Goal: Task Accomplishment & Management: Manage account settings

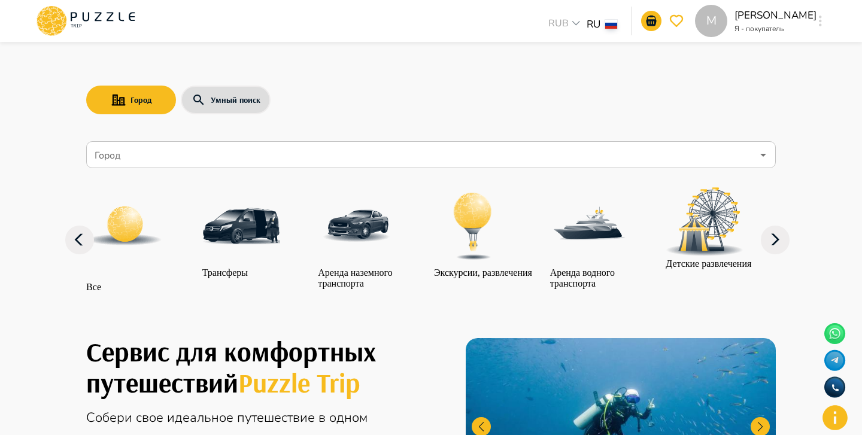
click at [817, 26] on button "button" at bounding box center [820, 21] width 9 height 17
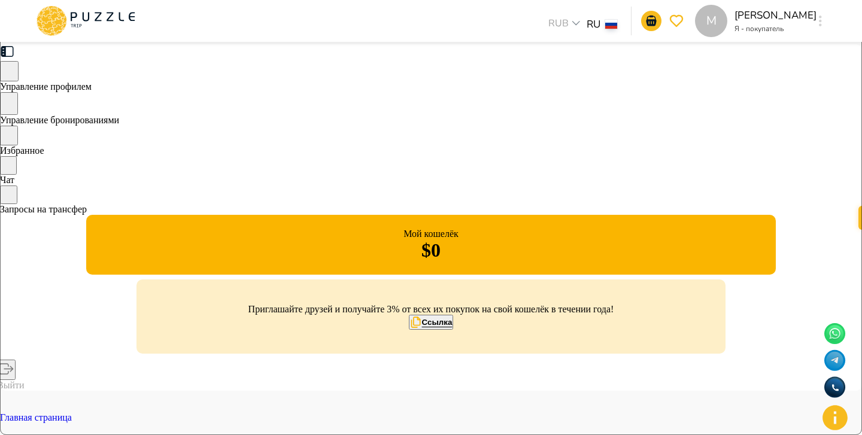
click at [200, 126] on div "Управление бронированиями" at bounding box center [431, 109] width 862 height 34
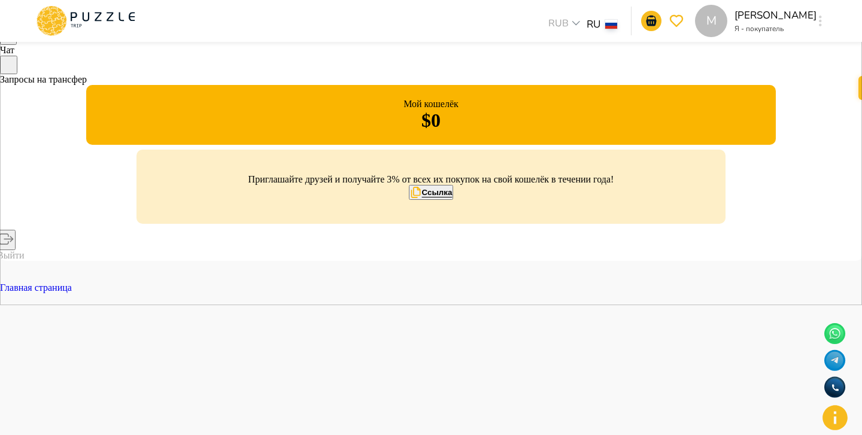
scroll to position [143, 0]
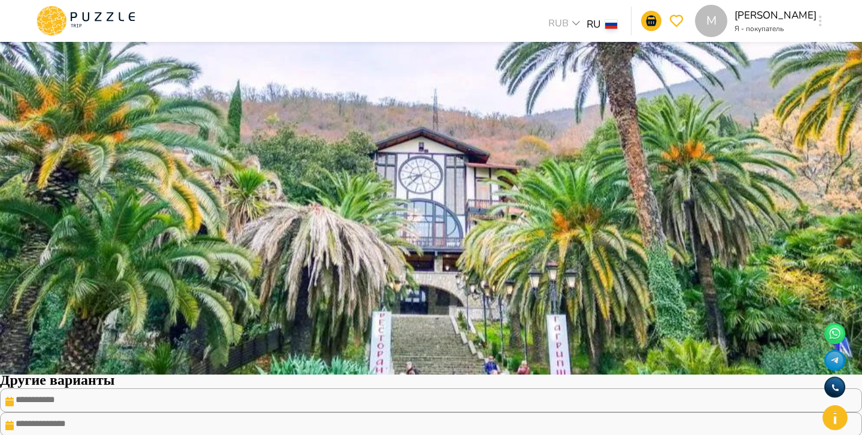
scroll to position [63, 0]
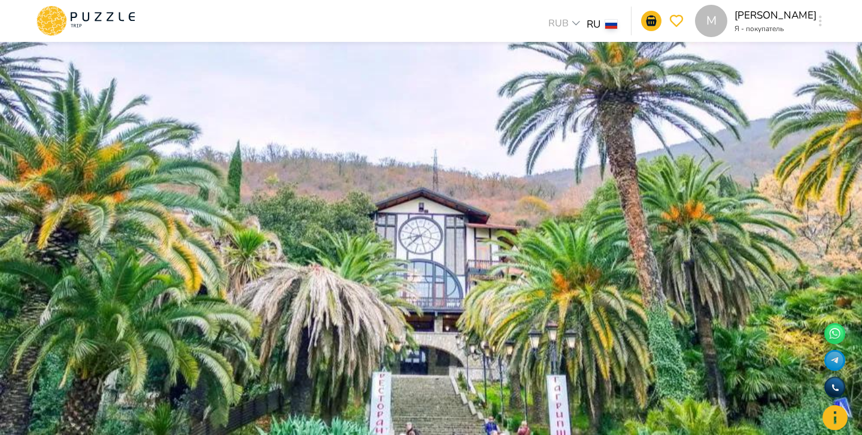
click at [39, 421] on span "Назад" at bounding box center [27, 426] width 23 height 11
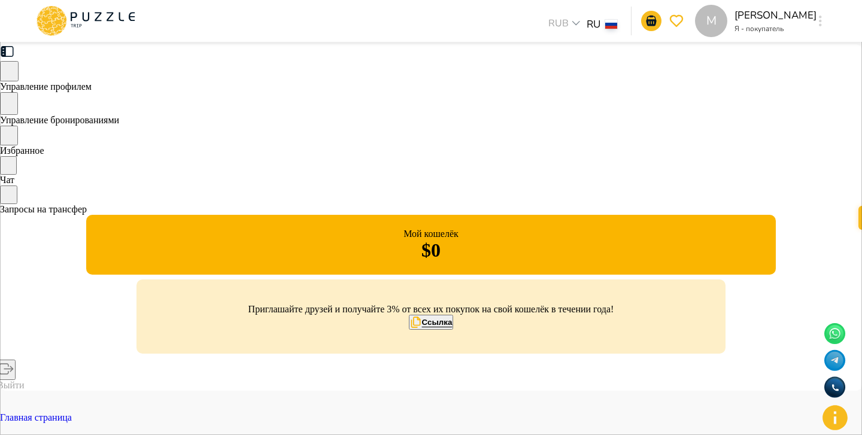
click at [811, 22] on div "M Margarita Kazaryan Я - покупатель M" at bounding box center [761, 21] width 132 height 32
click at [819, 23] on icon "button" at bounding box center [820, 21] width 3 height 11
click at [220, 126] on div "Управление бронированиями" at bounding box center [431, 109] width 862 height 34
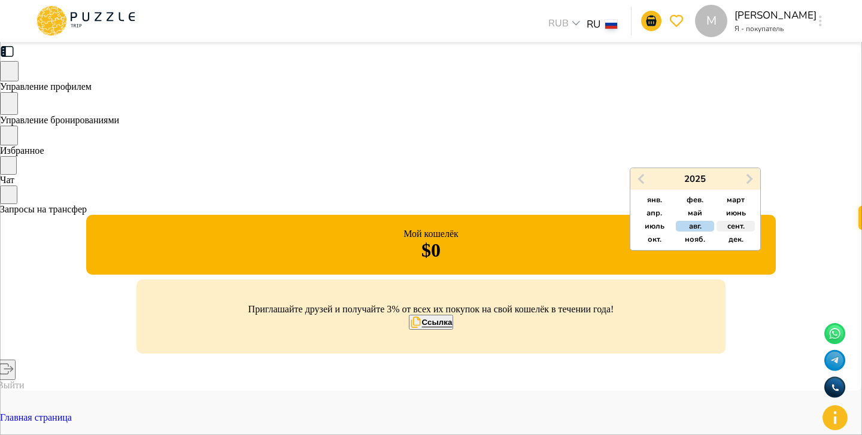
click at [743, 225] on span "сент." at bounding box center [735, 226] width 17 height 11
type input "*****"
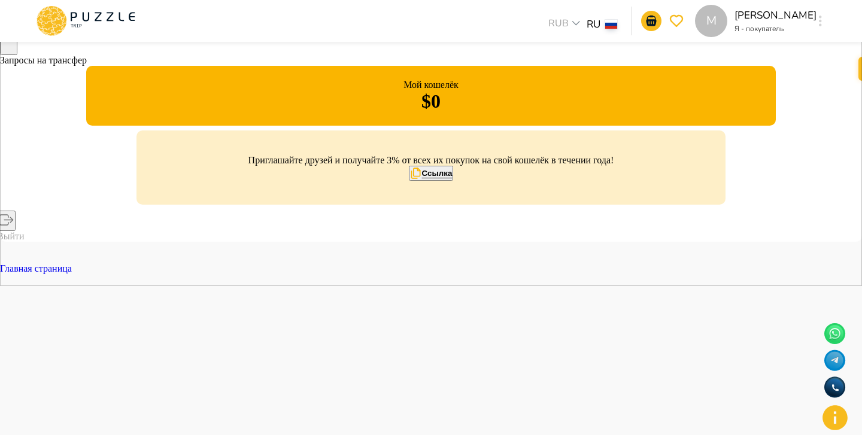
scroll to position [150, 0]
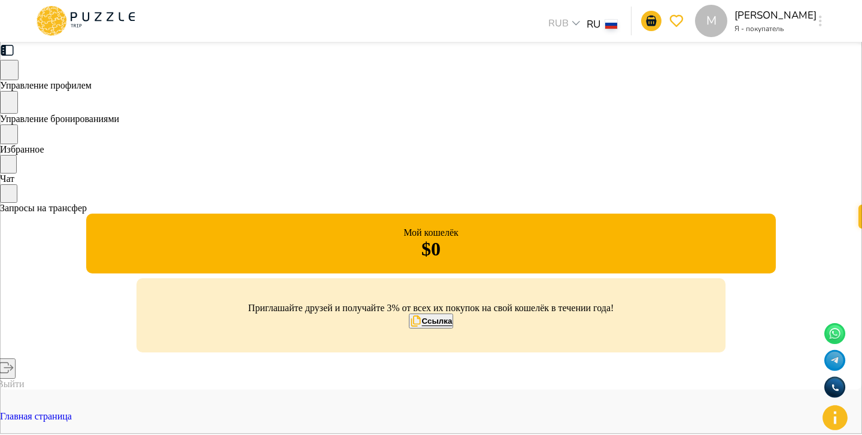
scroll to position [0, 0]
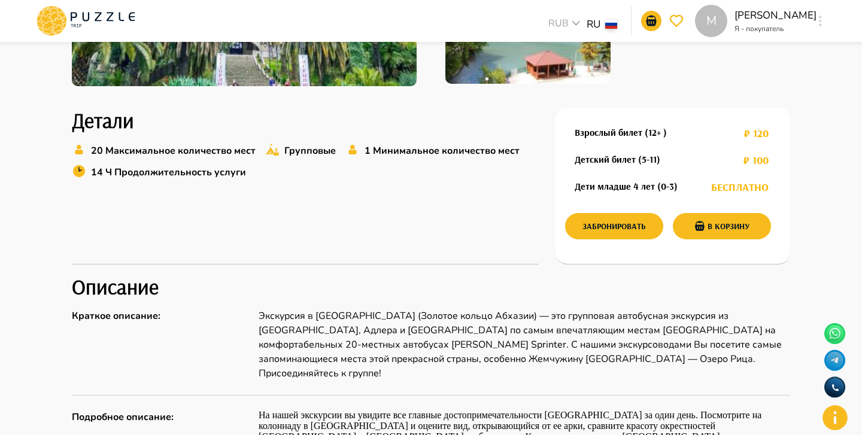
scroll to position [370, 0]
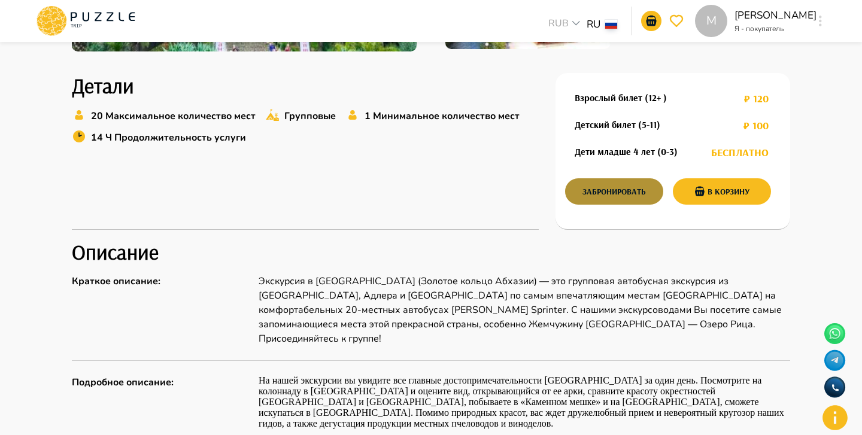
click at [613, 187] on button "Забронировать" at bounding box center [614, 191] width 98 height 26
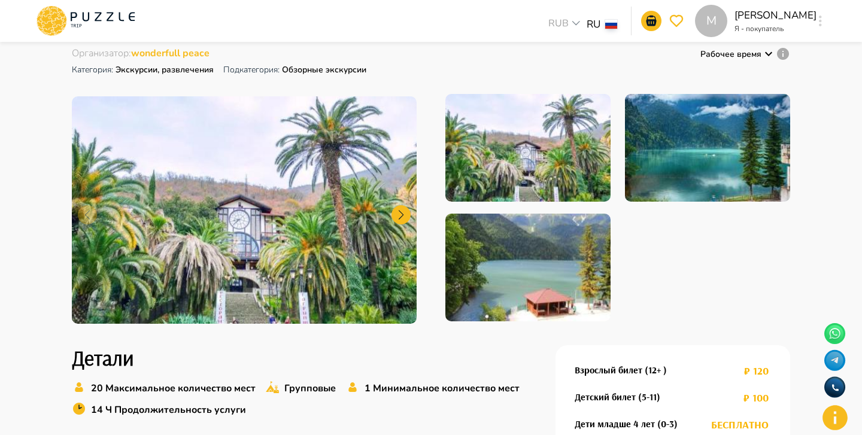
scroll to position [0, 0]
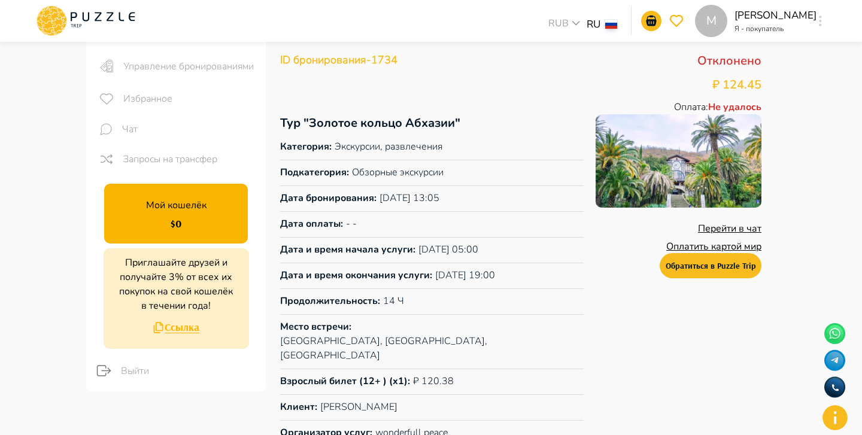
scroll to position [69, 0]
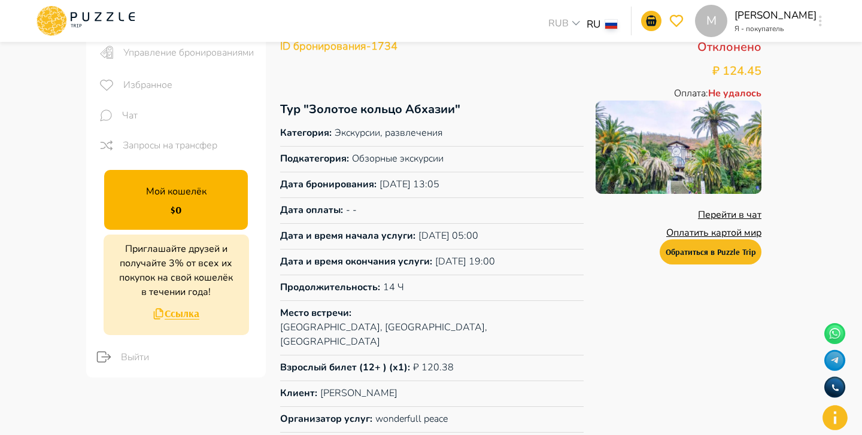
drag, startPoint x: 278, startPoint y: 233, endPoint x: 518, endPoint y: 267, distance: 243.0
click at [518, 267] on div "Назад История изменений ID бронирования - 1734 Отклонено ₽ 124.45 Оплата : Не у…" at bounding box center [521, 219] width 510 height 489
copy div "Дата и время начала услуги : 16/08/2025 05:00 Дата и время окончания услуги : 1…"
click at [595, 258] on div "Перейти в чат Оплатить картой мир Обратиться в Puzzle Trip" at bounding box center [678, 269] width 166 height 337
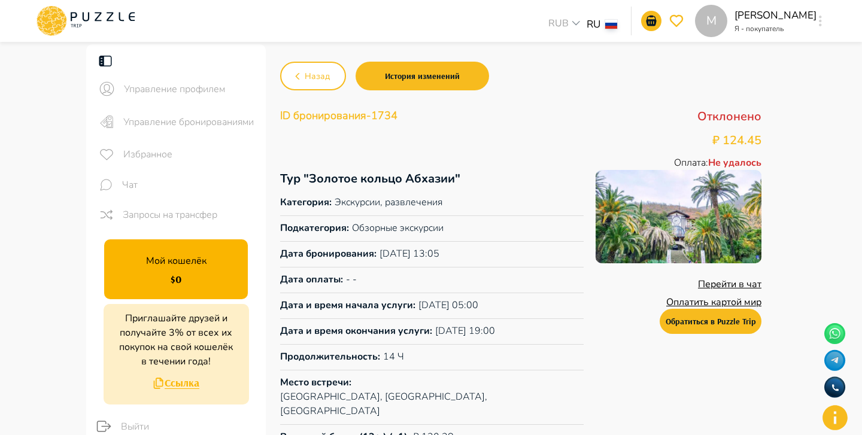
scroll to position [0, 0]
click at [297, 84] on button "Назад" at bounding box center [313, 76] width 66 height 29
click at [486, 76] on div "Назад История изменений" at bounding box center [520, 76] width 481 height 35
click at [449, 76] on button "История изменений" at bounding box center [421, 76] width 133 height 29
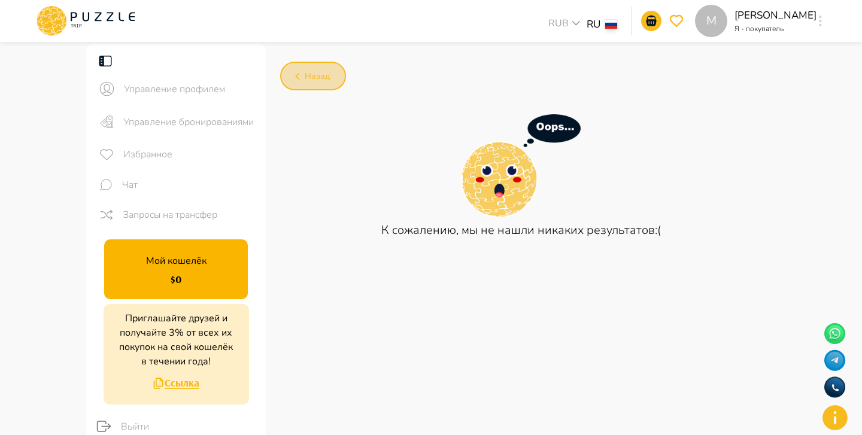
click at [303, 82] on icon "button" at bounding box center [297, 76] width 15 height 15
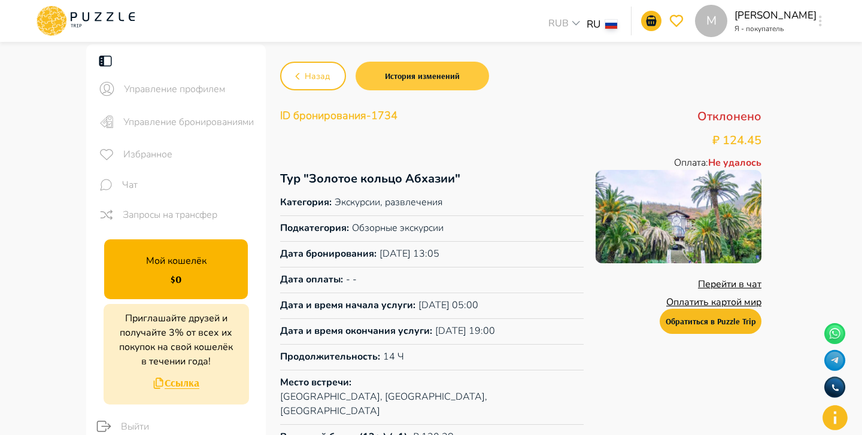
click at [434, 77] on button "История изменений" at bounding box center [421, 76] width 133 height 29
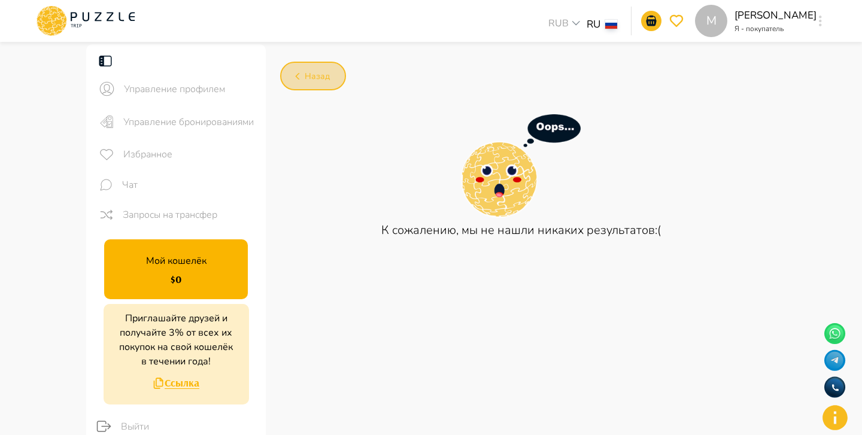
click at [334, 83] on button "Назад" at bounding box center [313, 76] width 66 height 29
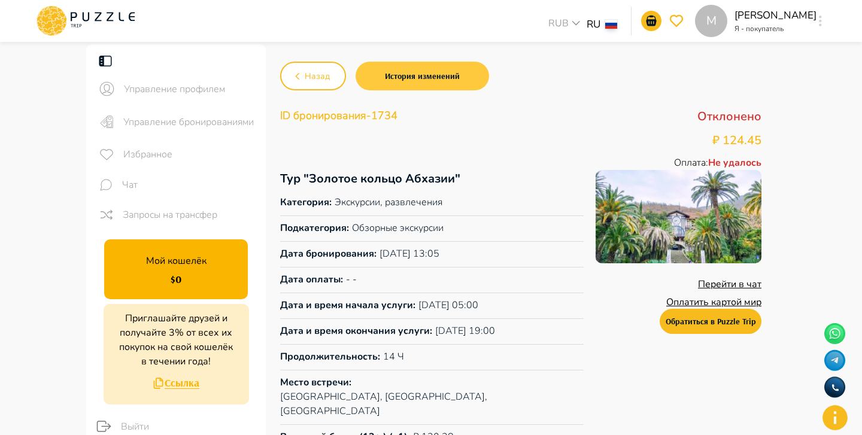
click at [415, 69] on button "История изменений" at bounding box center [421, 76] width 133 height 29
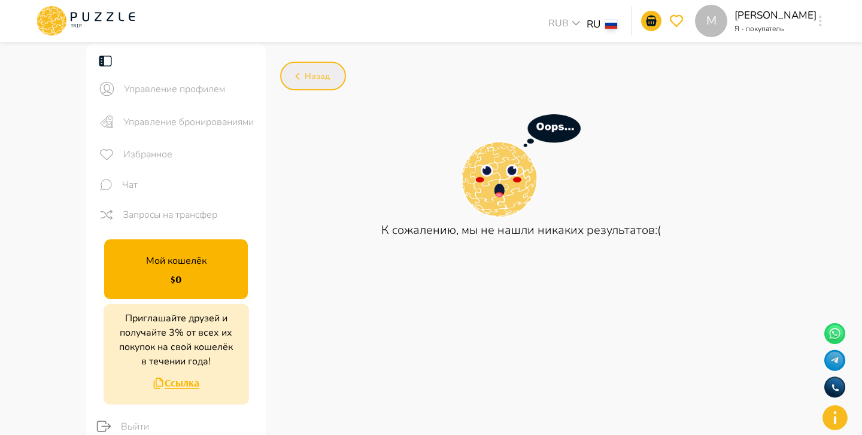
click at [299, 71] on icon "button" at bounding box center [297, 76] width 15 height 15
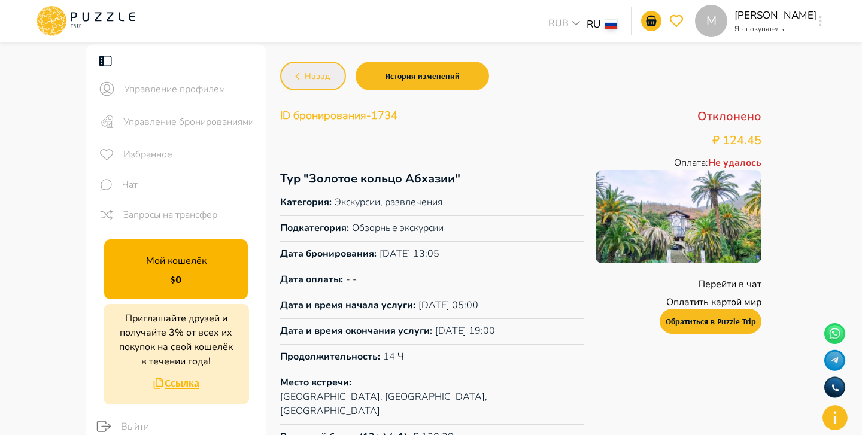
click at [320, 89] on button "Назад" at bounding box center [313, 76] width 66 height 29
click at [329, 73] on button "Назад" at bounding box center [313, 76] width 66 height 29
click at [123, 31] on icon at bounding box center [86, 20] width 102 height 31
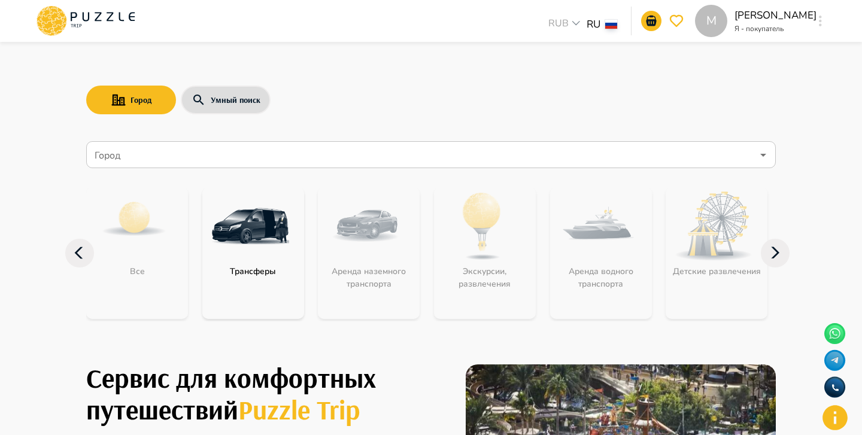
click at [819, 26] on icon "button" at bounding box center [820, 21] width 3 height 11
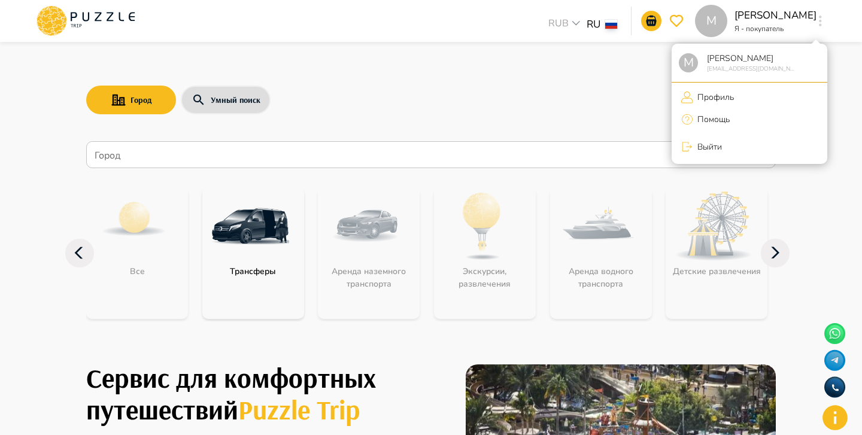
click at [764, 93] on li "Профиль" at bounding box center [749, 97] width 156 height 20
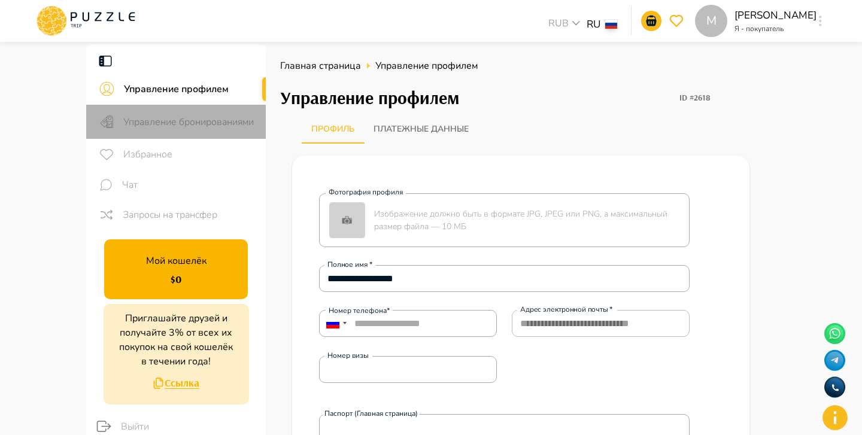
click at [212, 125] on span "Управление бронированиями" at bounding box center [189, 122] width 133 height 14
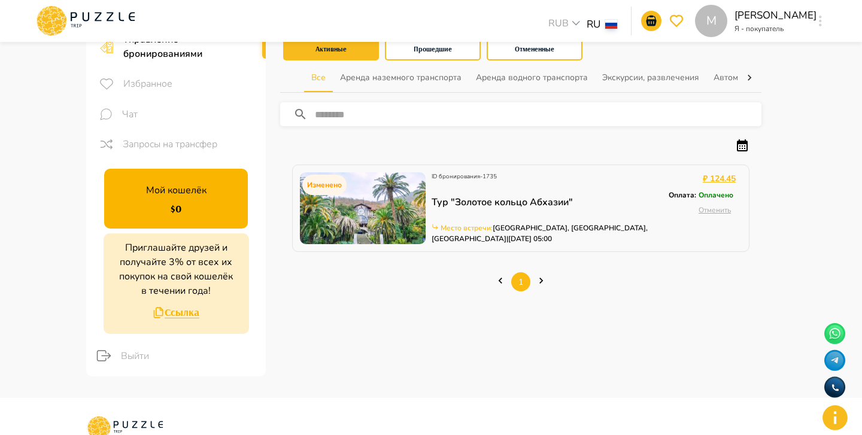
scroll to position [87, 0]
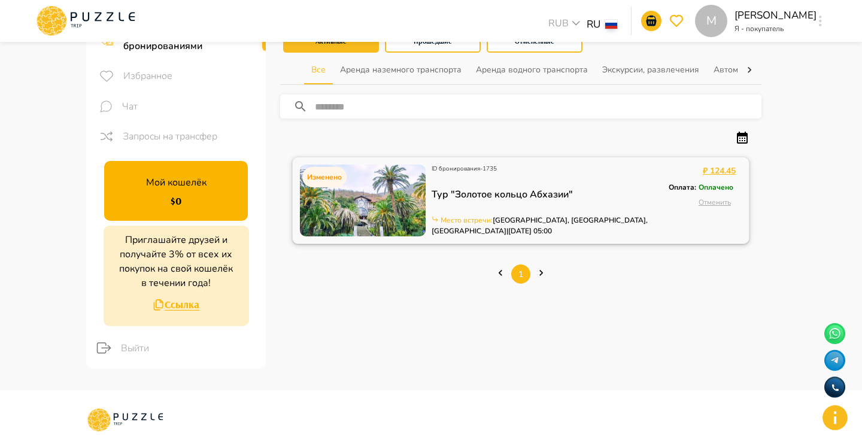
click at [390, 184] on img at bounding box center [363, 201] width 126 height 72
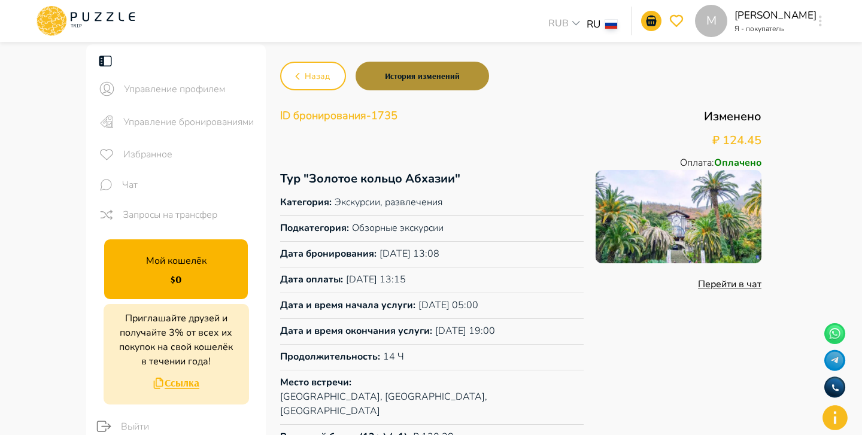
click at [474, 82] on button "История изменений" at bounding box center [421, 76] width 133 height 29
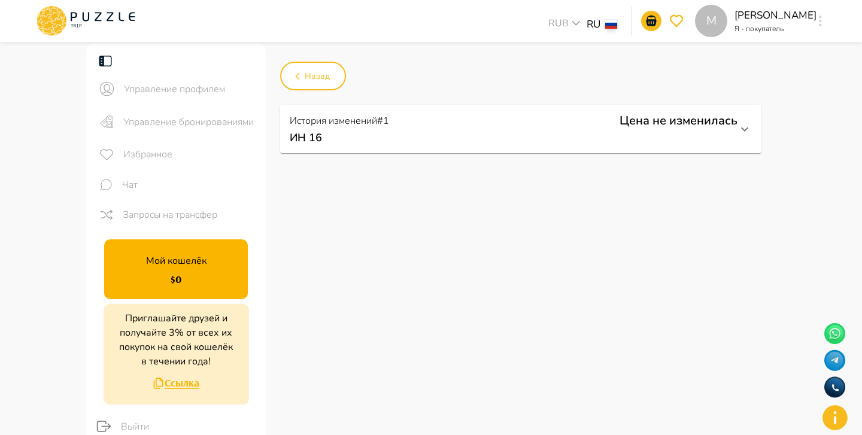
click at [518, 136] on p "ИН 16" at bounding box center [514, 138] width 448 height 16
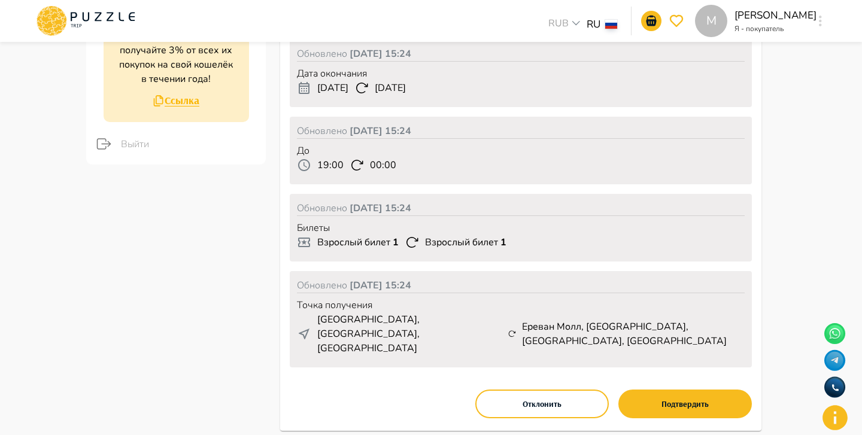
scroll to position [281, 0]
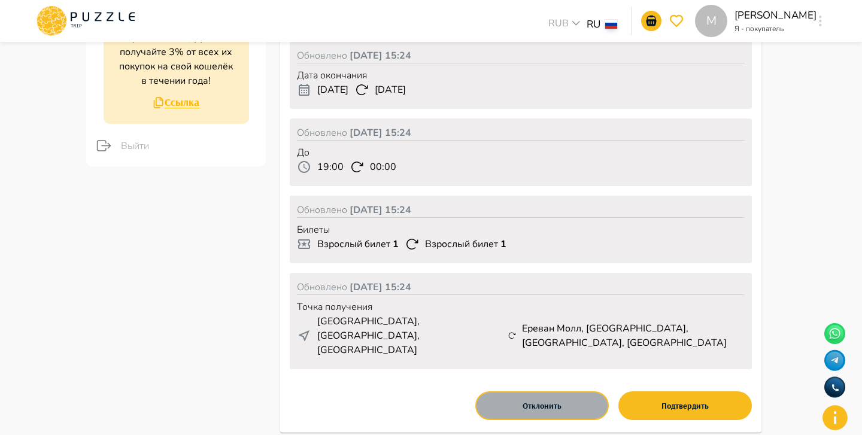
click at [544, 391] on button "Отклонить" at bounding box center [541, 405] width 133 height 29
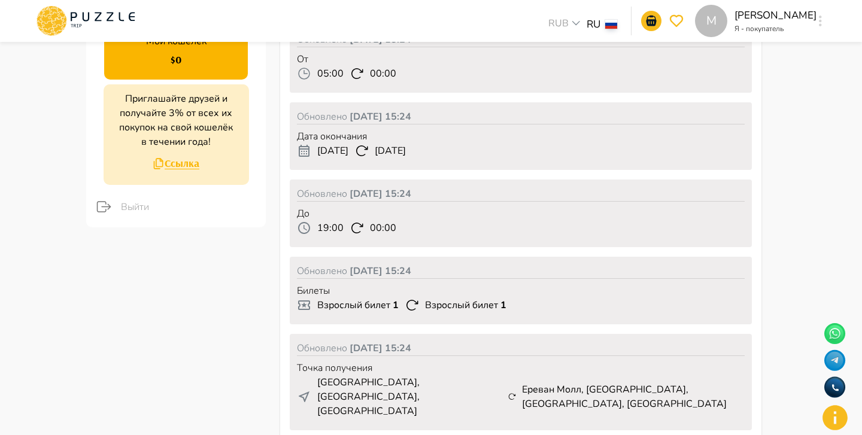
scroll to position [0, 0]
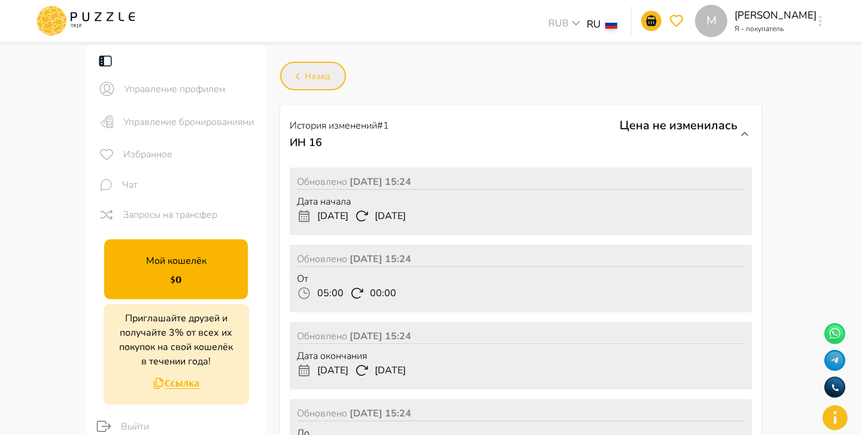
click at [342, 81] on button "Назад" at bounding box center [313, 76] width 66 height 29
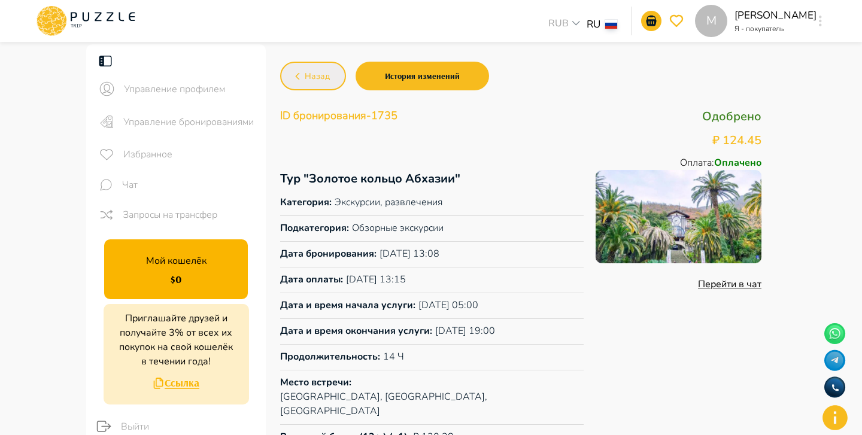
click at [320, 69] on span "Назад" at bounding box center [317, 76] width 25 height 15
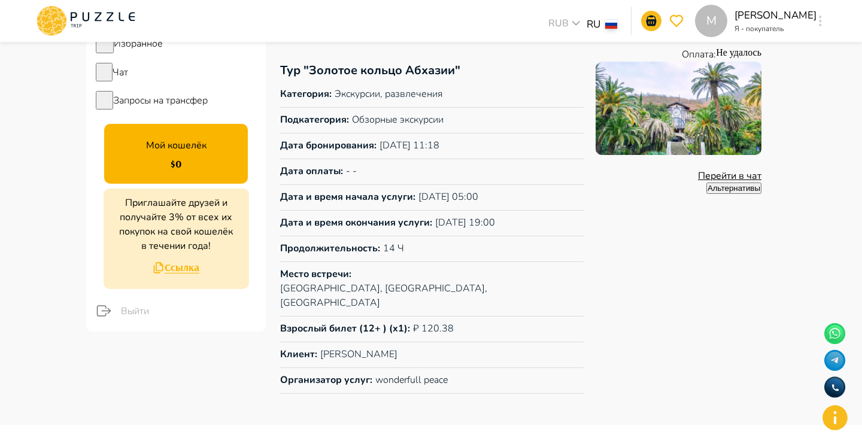
scroll to position [109, 0]
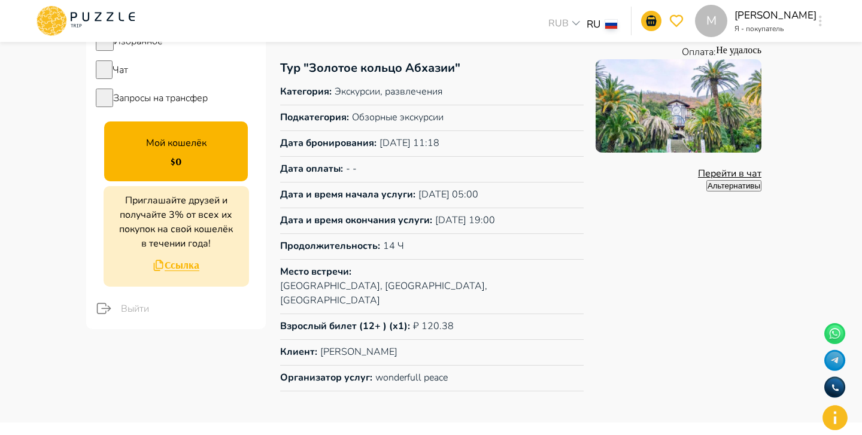
click at [706, 191] on button "Альтернативы" at bounding box center [733, 185] width 55 height 11
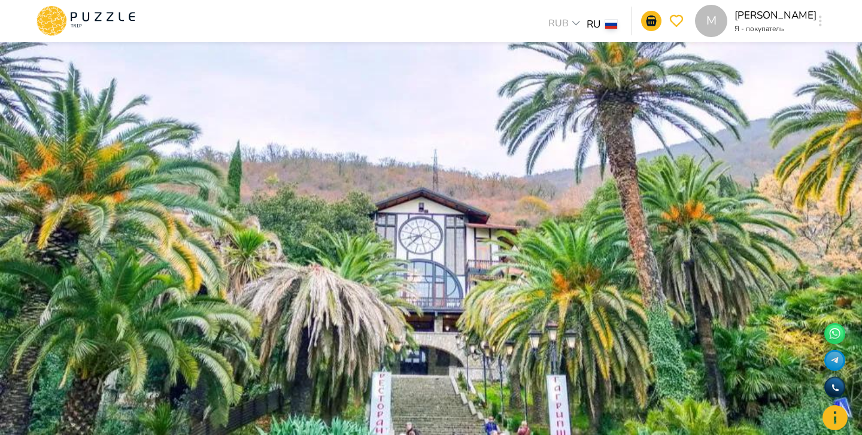
click at [330, 84] on span "Назад" at bounding box center [317, 76] width 25 height 15
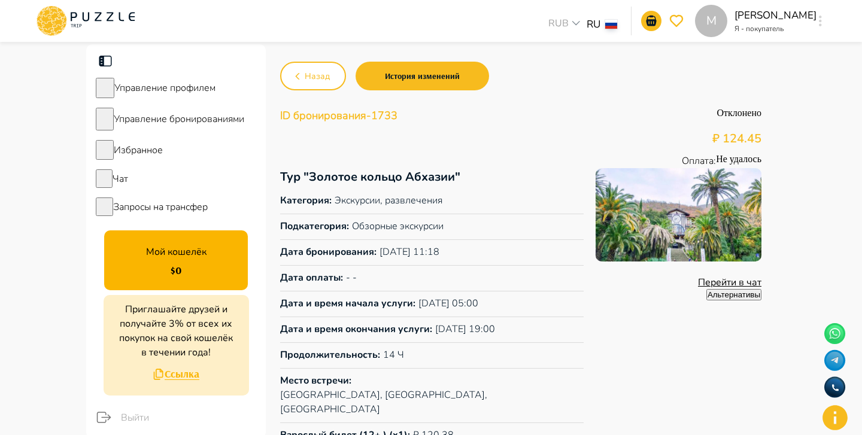
click at [81, 20] on icon at bounding box center [86, 20] width 102 height 31
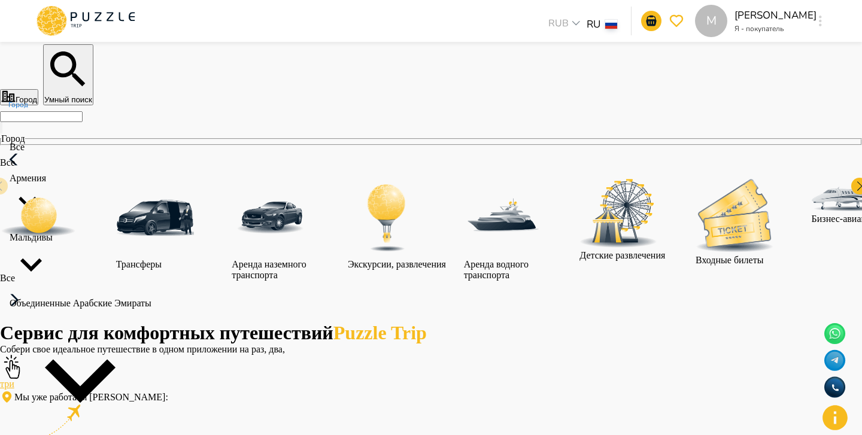
click at [83, 122] on input "Город" at bounding box center [41, 116] width 83 height 11
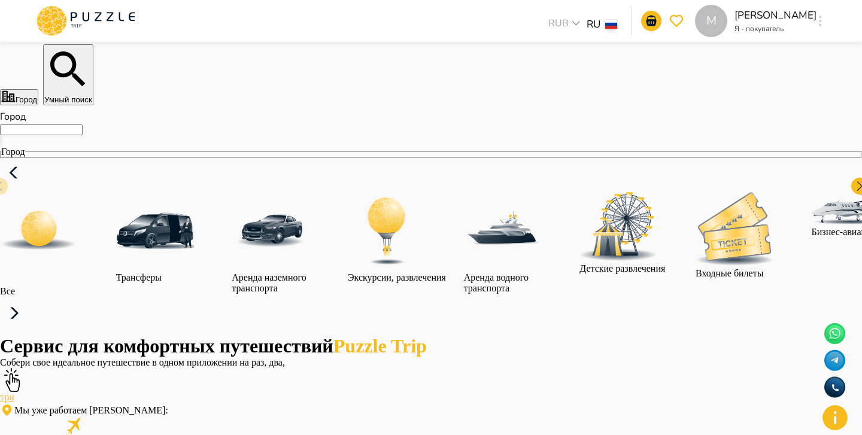
click at [419, 122] on div "Город Умный поиск Город Город Все Трансферы Аренда наземного транспорта Экскурс…" at bounding box center [431, 189] width 862 height 291
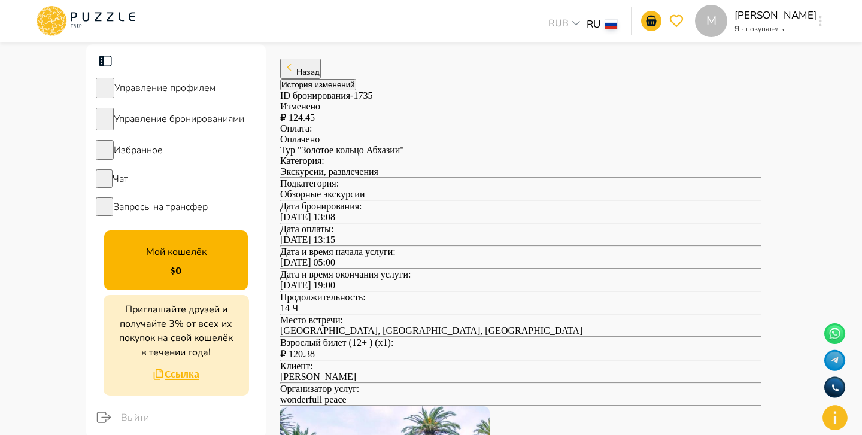
click at [356, 79] on button "История изменений" at bounding box center [318, 84] width 76 height 11
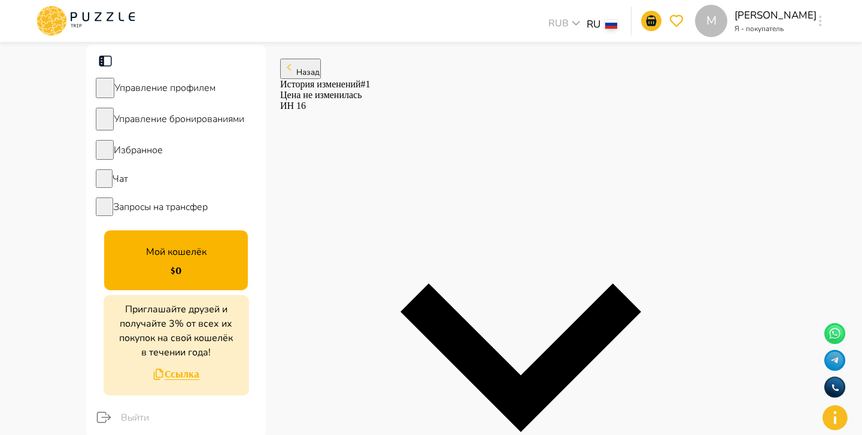
click at [321, 78] on button "Назад" at bounding box center [300, 69] width 41 height 20
